Goal: Task Accomplishment & Management: Manage account settings

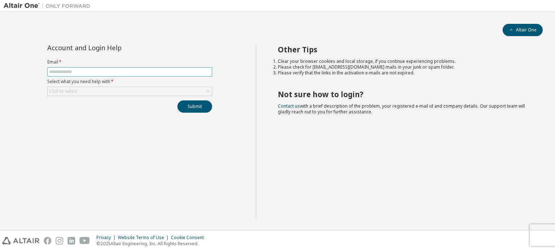
click at [126, 71] on input "text" at bounding box center [129, 72] width 161 height 6
type input "**********"
click at [101, 87] on div "Click to select" at bounding box center [129, 91] width 165 height 9
click at [101, 91] on div "Click to select" at bounding box center [130, 91] width 164 height 9
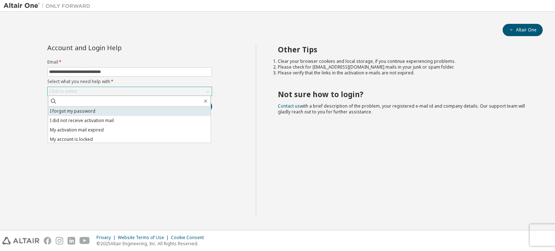
click at [101, 111] on li "I forgot my password" at bounding box center [129, 111] width 163 height 9
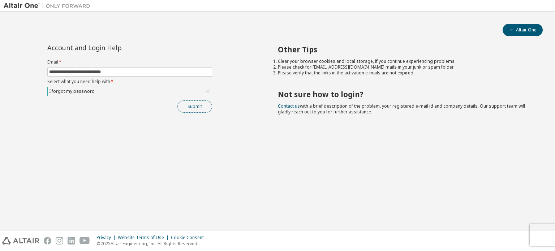
click at [195, 105] on button "Submit" at bounding box center [195, 107] width 35 height 12
click at [191, 108] on button "Submit" at bounding box center [195, 107] width 35 height 12
click at [520, 31] on button "Altair One" at bounding box center [523, 30] width 40 height 12
